Goal: Book appointment/travel/reservation

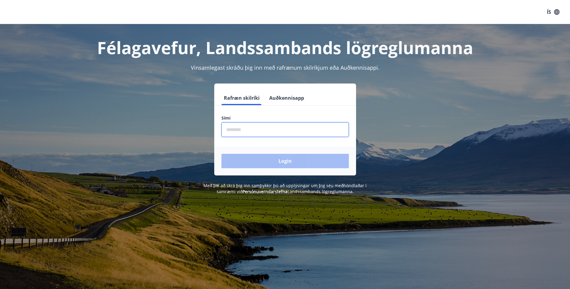
click at [330, 131] on input "phone" at bounding box center [286, 129] width 128 height 15
type input "********"
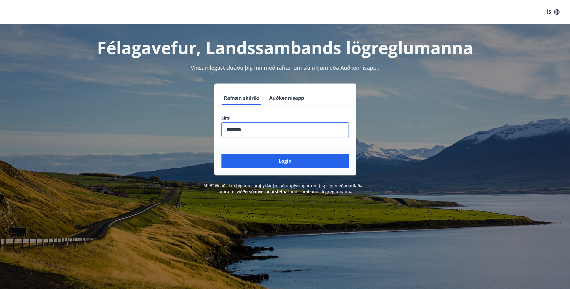
click at [293, 164] on button "Login" at bounding box center [286, 161] width 128 height 14
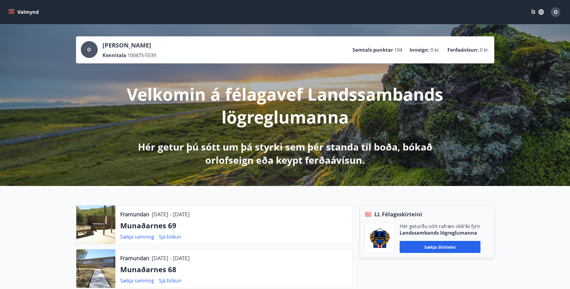
click at [15, 14] on button "Valmynd" at bounding box center [24, 12] width 34 height 11
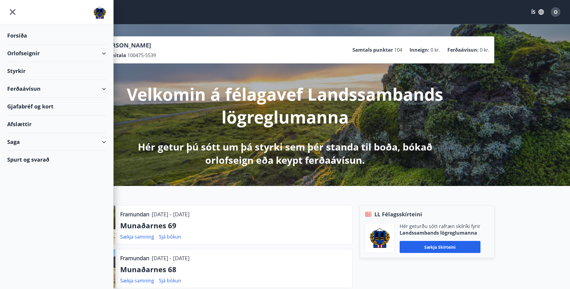
click at [29, 52] on div "Orlofseignir" at bounding box center [56, 54] width 99 height 18
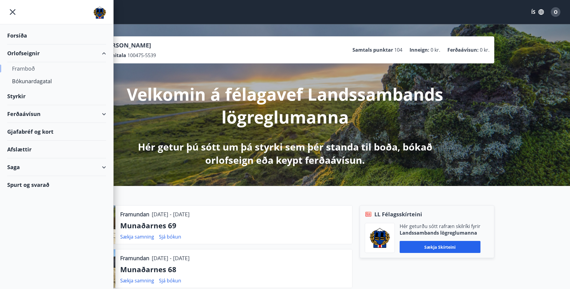
click at [27, 69] on div "Framboð" at bounding box center [56, 68] width 89 height 13
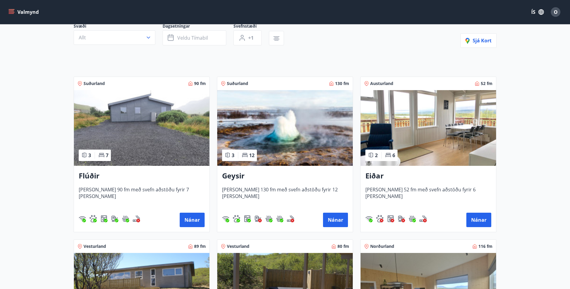
scroll to position [60, 0]
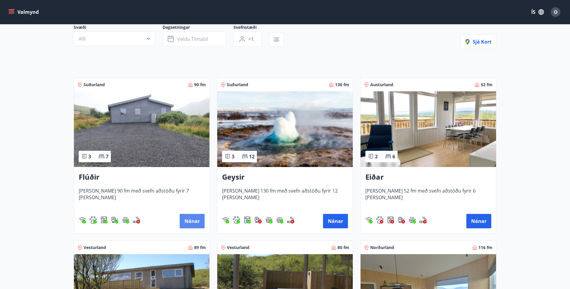
click at [190, 223] on button "Nánar" at bounding box center [192, 221] width 25 height 14
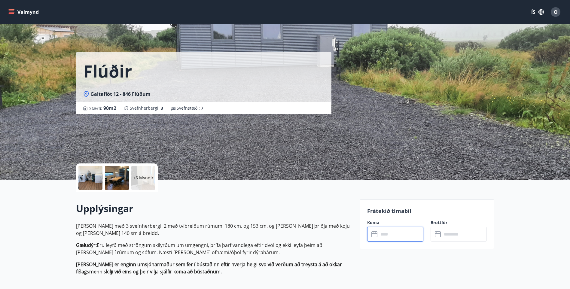
click at [388, 236] on input "text" at bounding box center [401, 234] width 45 height 15
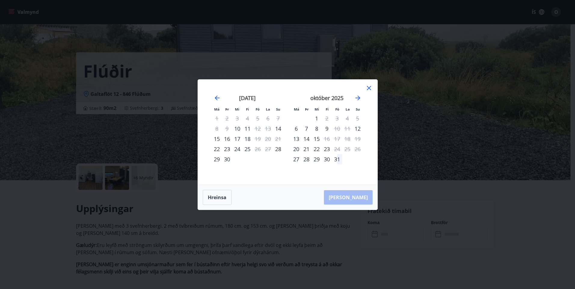
click at [369, 87] on icon at bounding box center [368, 88] width 7 height 7
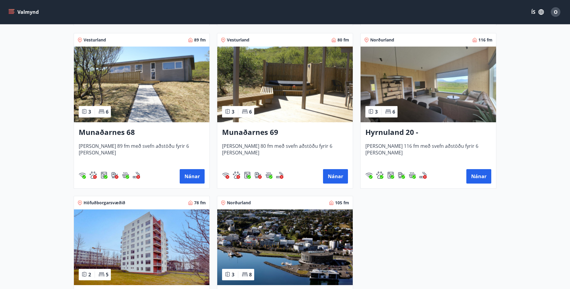
scroll to position [271, 0]
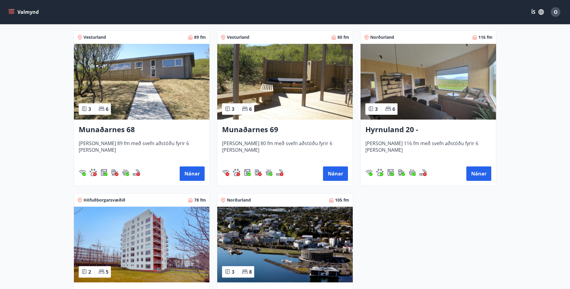
click at [118, 130] on h3 "Munaðarnes 68" at bounding box center [142, 129] width 126 height 11
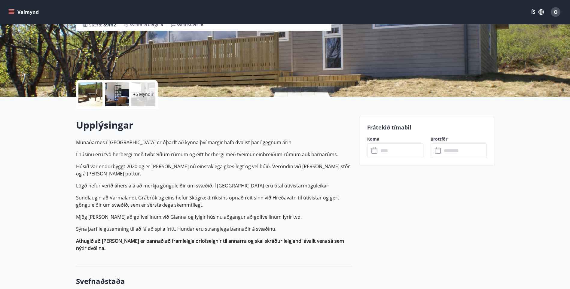
scroll to position [90, 0]
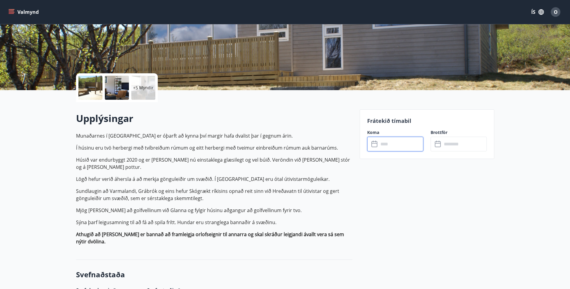
click at [387, 148] on input "text" at bounding box center [401, 144] width 45 height 15
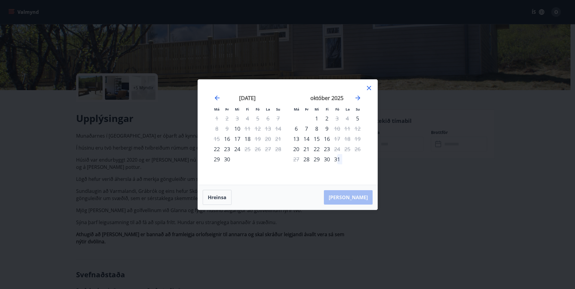
click at [369, 89] on icon at bounding box center [368, 88] width 7 height 7
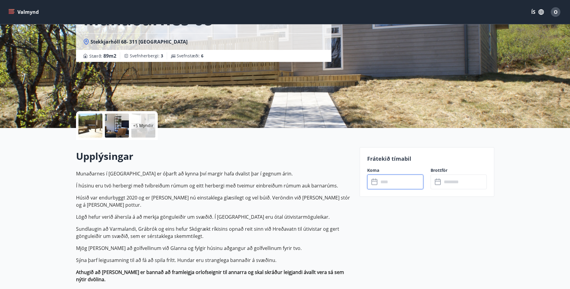
scroll to position [0, 0]
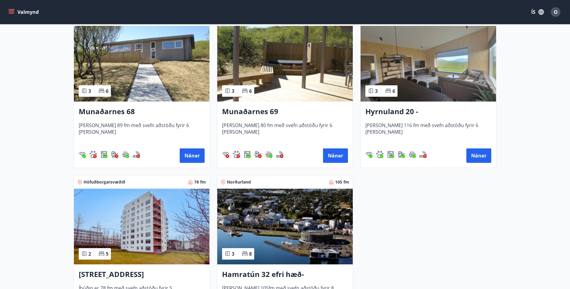
scroll to position [301, 0]
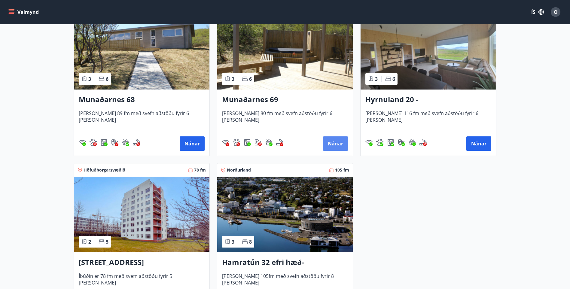
click at [336, 142] on button "Nánar" at bounding box center [335, 144] width 25 height 14
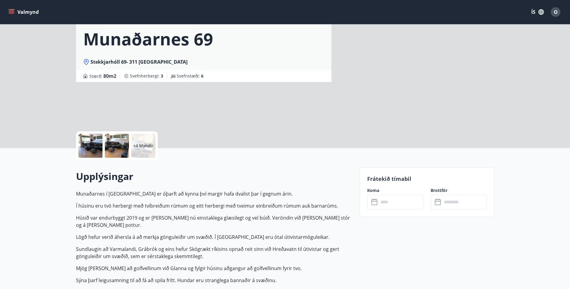
scroll to position [90, 0]
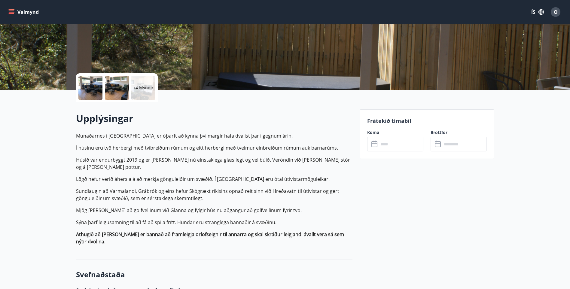
click at [390, 143] on input "text" at bounding box center [401, 144] width 45 height 15
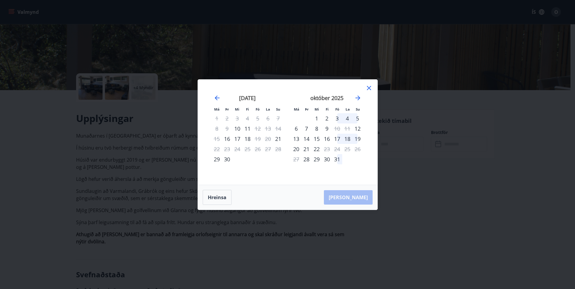
click at [372, 89] on icon at bounding box center [368, 88] width 7 height 7
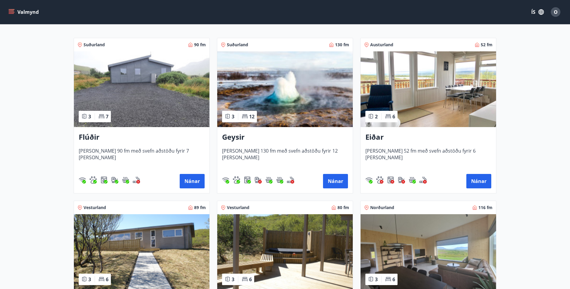
scroll to position [120, 0]
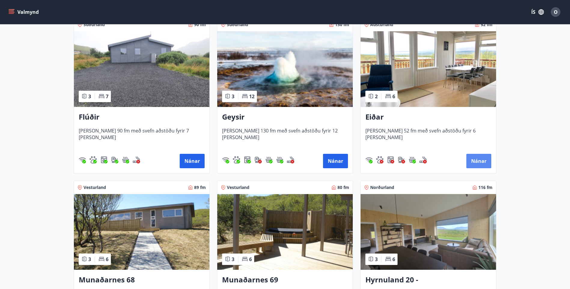
click at [474, 157] on button "Nánar" at bounding box center [479, 161] width 25 height 14
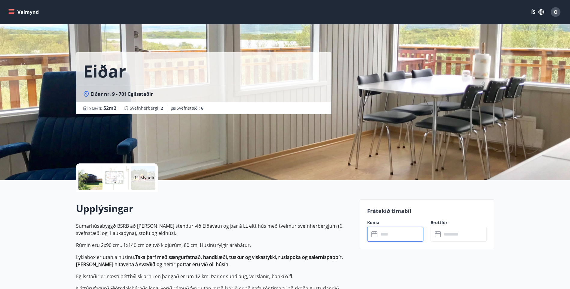
click at [406, 236] on input "text" at bounding box center [401, 234] width 45 height 15
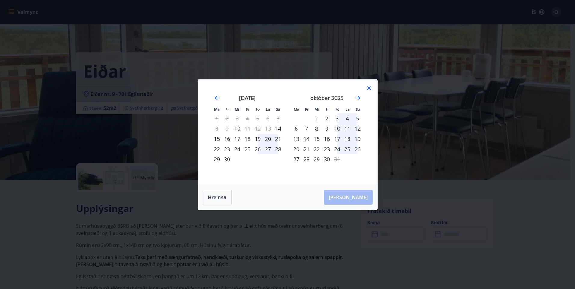
click at [369, 89] on icon at bounding box center [368, 88] width 7 height 7
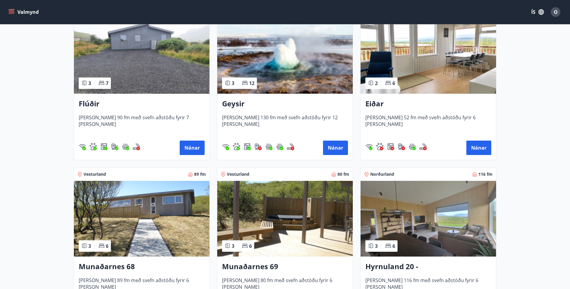
scroll to position [150, 0]
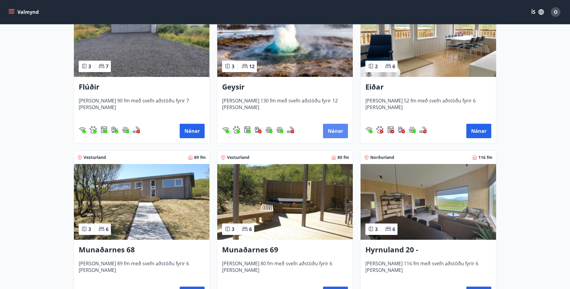
click at [333, 131] on button "Nánar" at bounding box center [335, 131] width 25 height 14
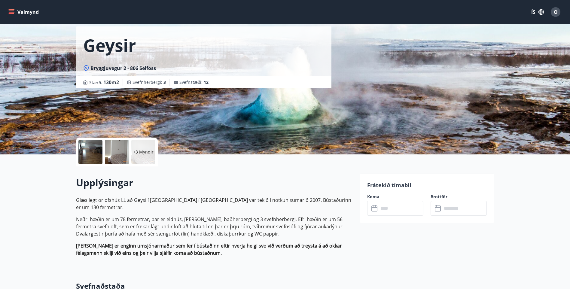
scroll to position [60, 0]
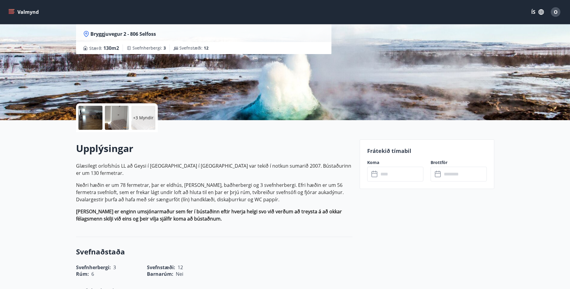
click at [387, 174] on input "text" at bounding box center [401, 174] width 45 height 15
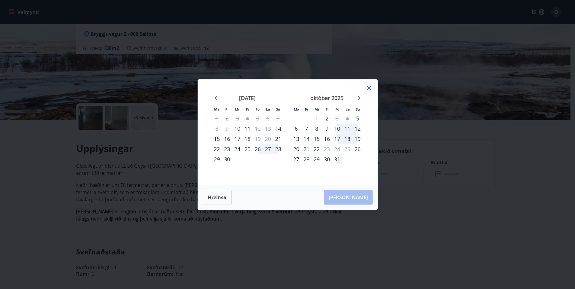
click at [366, 86] on icon at bounding box center [368, 88] width 7 height 7
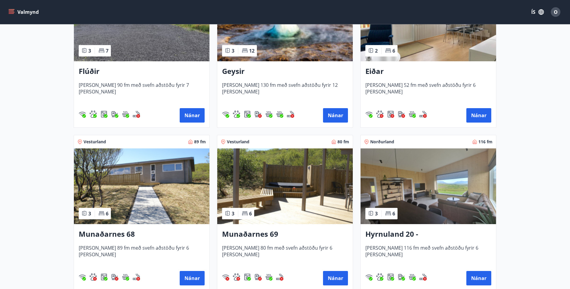
scroll to position [181, 0]
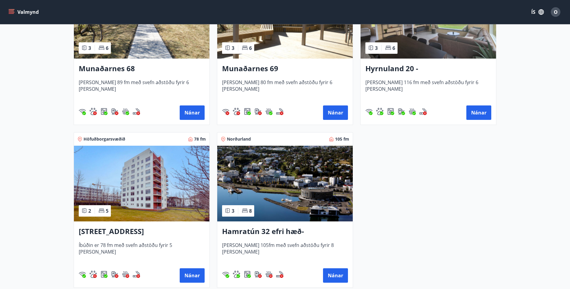
click at [379, 70] on h3 "Hyrnuland 20 - [GEOGRAPHIC_DATA]" at bounding box center [429, 68] width 126 height 11
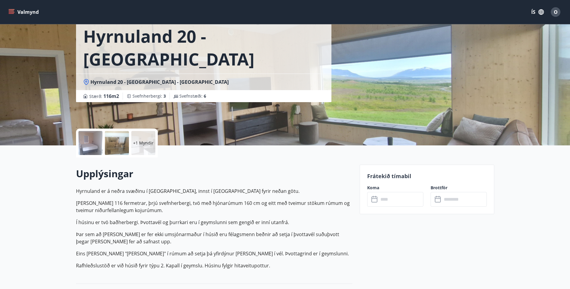
scroll to position [90, 0]
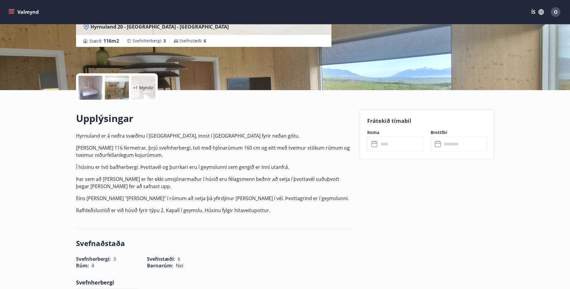
click at [378, 144] on icon at bounding box center [375, 144] width 7 height 7
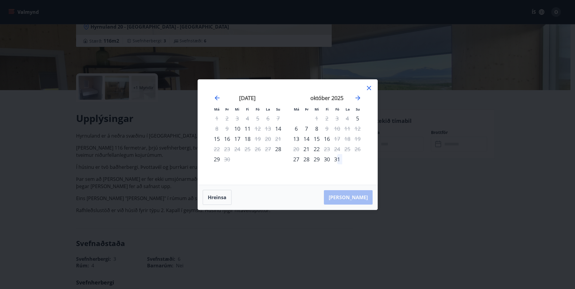
click at [370, 85] on icon at bounding box center [368, 88] width 7 height 7
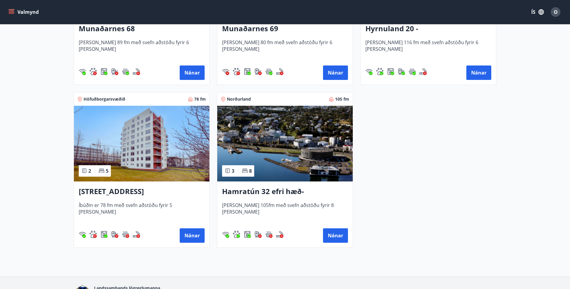
scroll to position [392, 0]
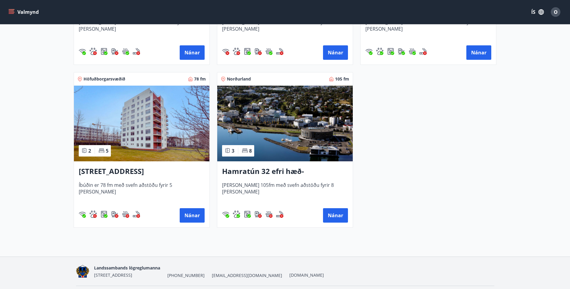
click at [130, 174] on h3 "[STREET_ADDRESS]" at bounding box center [142, 171] width 126 height 11
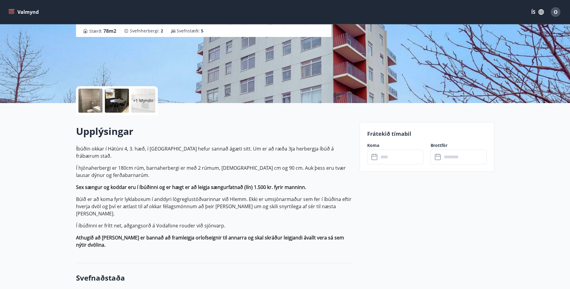
scroll to position [120, 0]
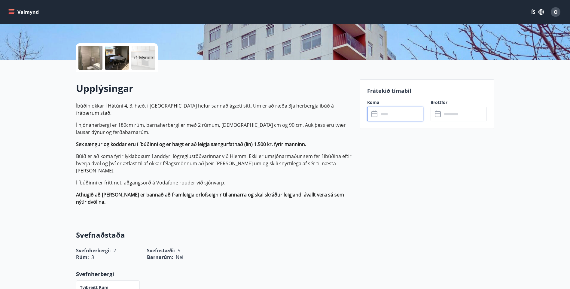
click at [403, 116] on input "text" at bounding box center [401, 114] width 45 height 15
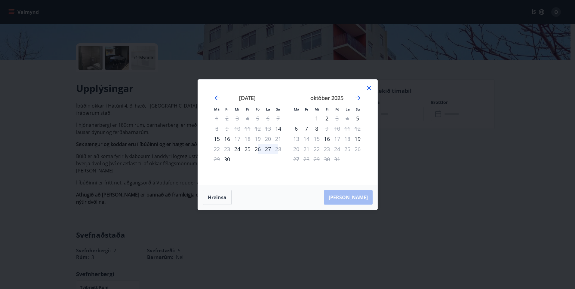
click at [369, 85] on icon at bounding box center [368, 88] width 7 height 7
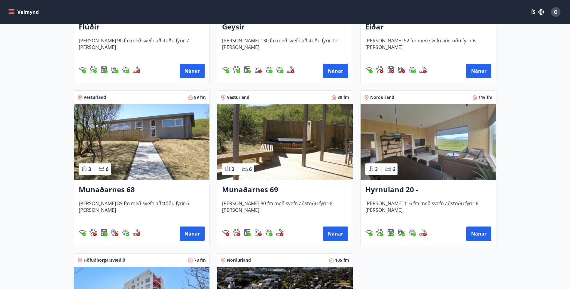
scroll to position [410, 0]
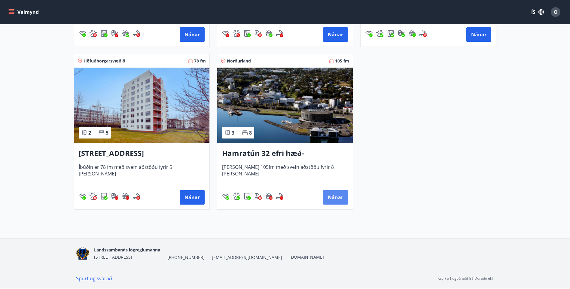
click at [338, 198] on button "Nánar" at bounding box center [335, 197] width 25 height 14
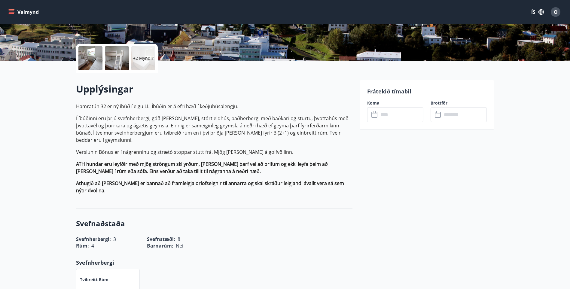
scroll to position [120, 0]
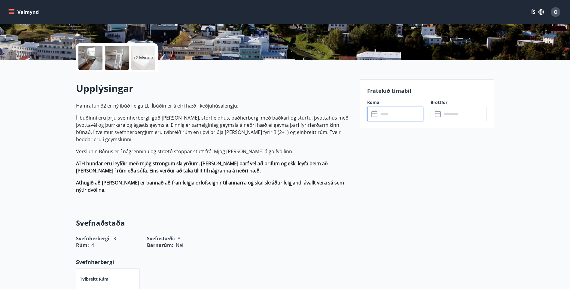
click at [386, 109] on input "text" at bounding box center [401, 114] width 45 height 15
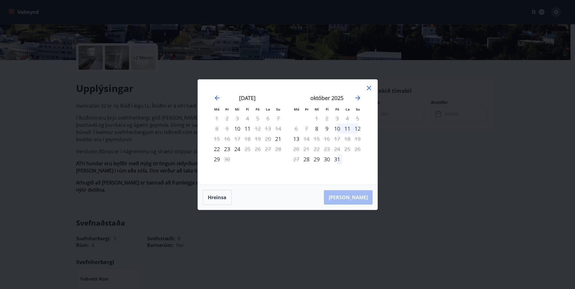
click at [368, 88] on icon at bounding box center [368, 88] width 7 height 7
